Goal: Task Accomplishment & Management: Complete application form

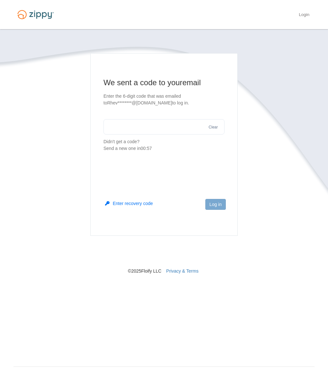
click at [141, 125] on input "text" at bounding box center [163, 126] width 121 height 15
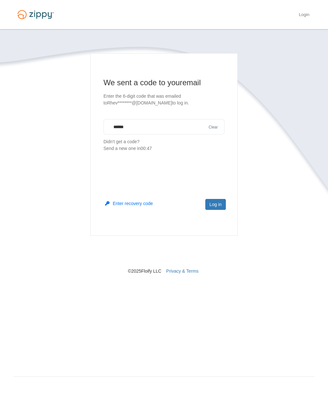
type input "******"
click at [218, 206] on button "Log in" at bounding box center [215, 204] width 20 height 11
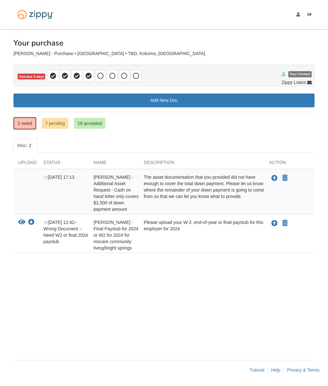
click at [273, 227] on icon "Upload Rheva Forsythe - Final Paystub for 2024 or W2 for 2024 for rescare commu…" at bounding box center [274, 223] width 6 height 6
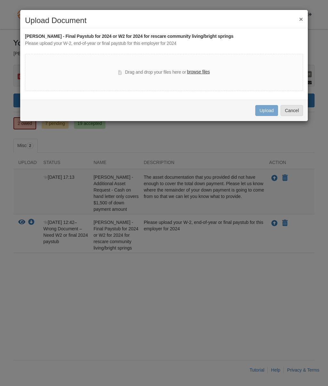
click at [201, 70] on label "browse files" at bounding box center [198, 71] width 23 height 7
click at [0, 0] on input "browse files" at bounding box center [0, 0] width 0 height 0
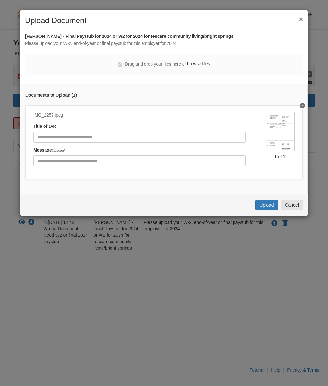
click at [265, 199] on button "Upload" at bounding box center [266, 204] width 22 height 11
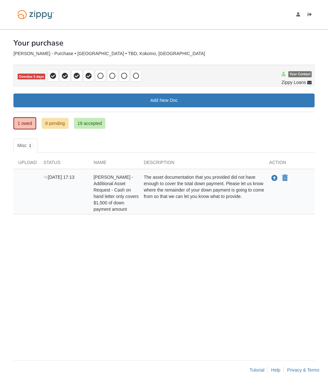
click at [273, 180] on icon "Upload Rheva Forsythe - Additional Asset Request - Cash on hand letter only cov…" at bounding box center [274, 178] width 6 height 6
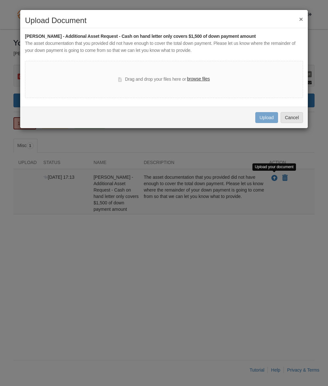
click at [295, 116] on button "Cancel" at bounding box center [291, 117] width 22 height 11
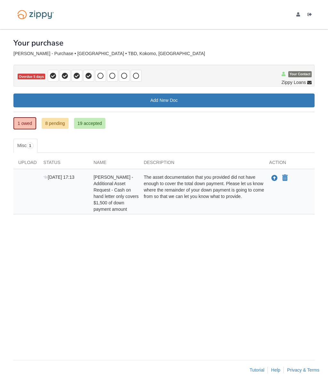
click at [161, 104] on link "Add New Doc" at bounding box center [163, 100] width 301 height 14
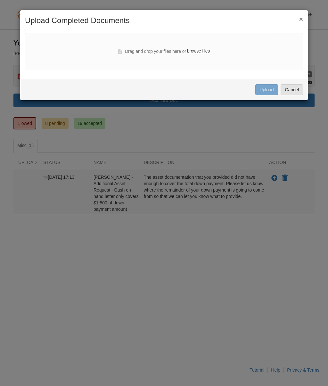
click at [291, 90] on button "Cancel" at bounding box center [291, 89] width 22 height 11
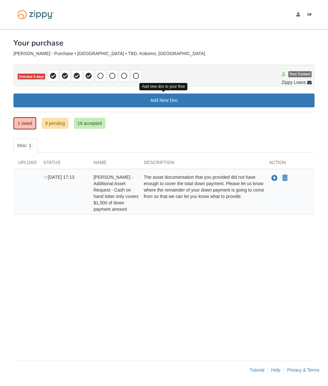
click at [273, 179] on icon "Upload Rheva Forsythe - Additional Asset Request - Cash on hand letter only cov…" at bounding box center [274, 178] width 6 height 6
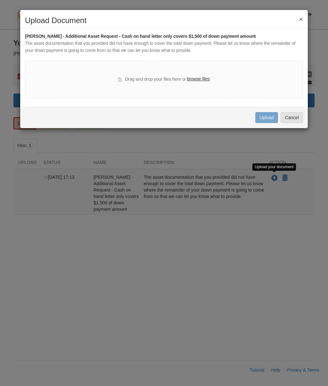
click at [294, 119] on button "Cancel" at bounding box center [291, 117] width 22 height 11
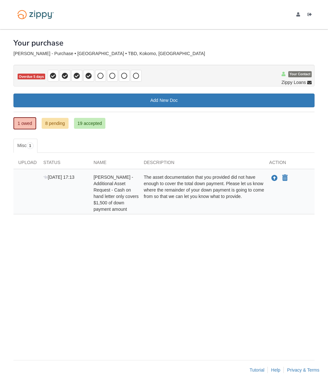
click at [57, 123] on link "8 pending" at bounding box center [55, 123] width 27 height 11
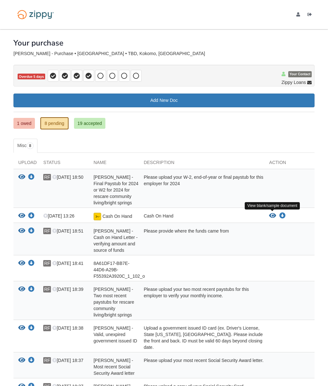
click at [270, 215] on icon "View Cash On Hand" at bounding box center [272, 215] width 7 height 6
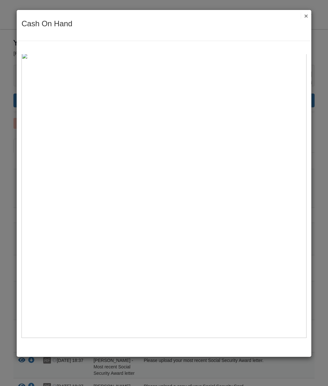
scroll to position [3, 0]
click at [307, 16] on button "×" at bounding box center [303, 15] width 7 height 7
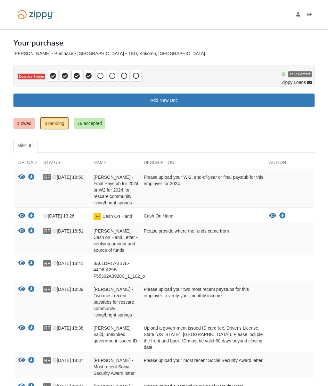
click at [26, 121] on link "1 owed" at bounding box center [23, 123] width 21 height 11
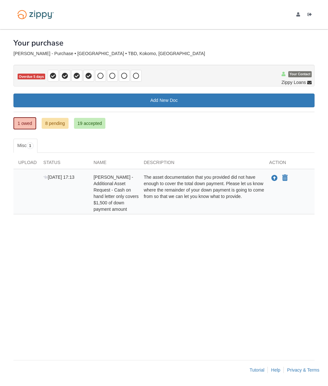
click at [272, 178] on icon "Upload Rheva Forsythe - Additional Asset Request - Cash on hand letter only cov…" at bounding box center [274, 178] width 6 height 6
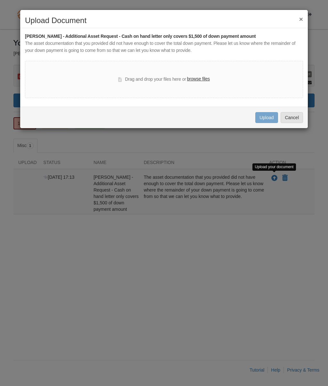
click at [194, 77] on label "browse files" at bounding box center [198, 79] width 23 height 7
click at [0, 0] on input "browse files" at bounding box center [0, 0] width 0 height 0
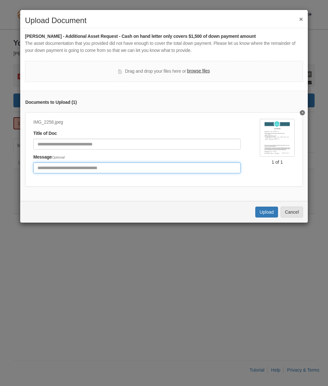
click at [84, 164] on input "Include any comments on this document" at bounding box center [136, 167] width 207 height 11
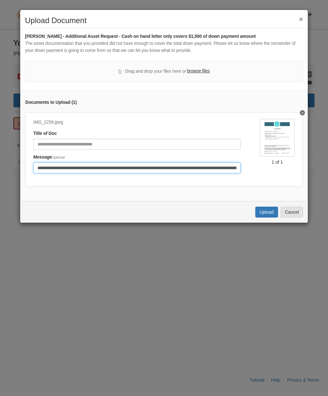
type input "**********"
click at [263, 213] on button "Upload" at bounding box center [266, 211] width 22 height 11
